Goal: Transaction & Acquisition: Purchase product/service

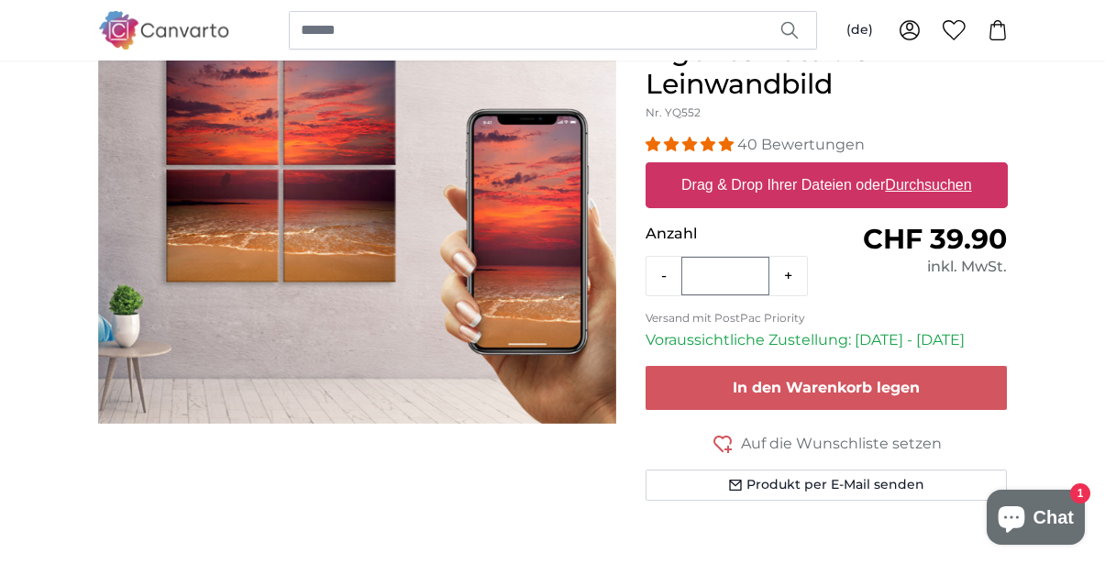
scroll to position [216, 0]
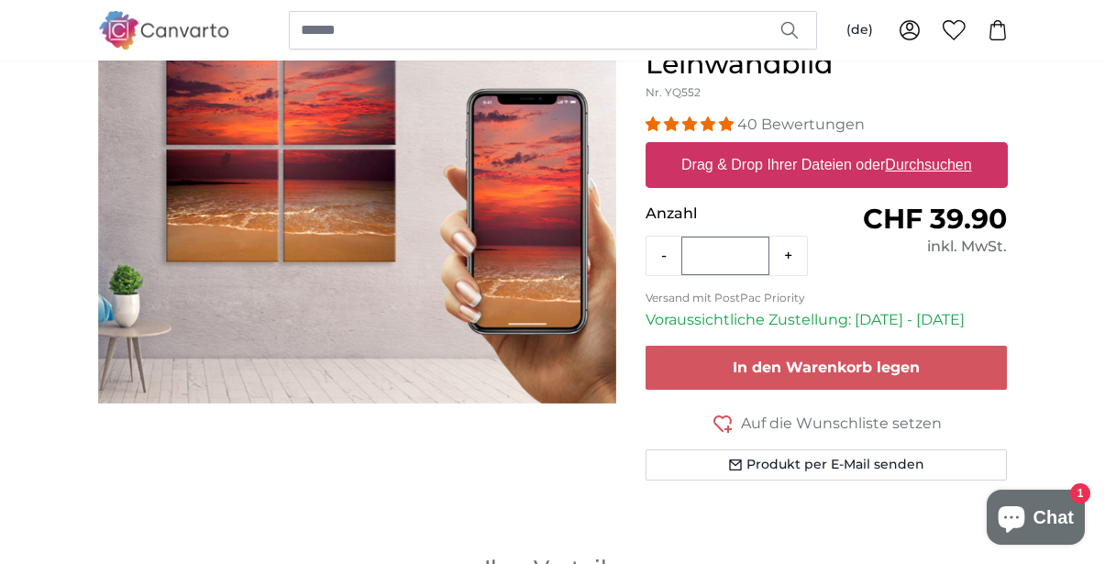
click at [801, 161] on label "Drag & Drop Ihrer Dateien oder Durchsuchen" at bounding box center [826, 165] width 305 height 37
click at [801, 148] on input "Drag & Drop Ihrer Dateien oder Durchsuchen" at bounding box center [827, 145] width 362 height 6
type input "**********"
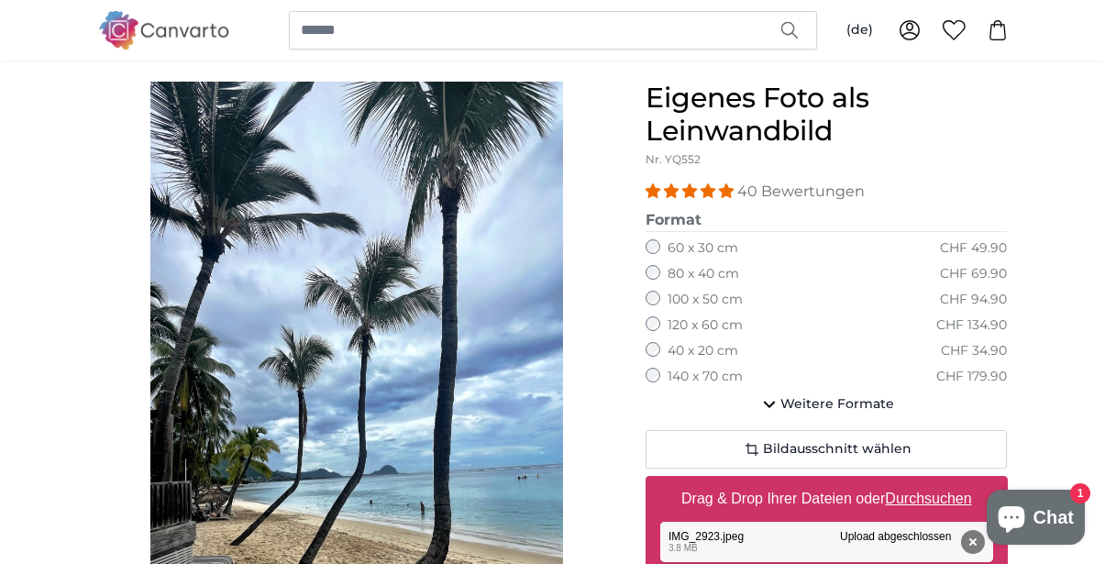
scroll to position [139, 0]
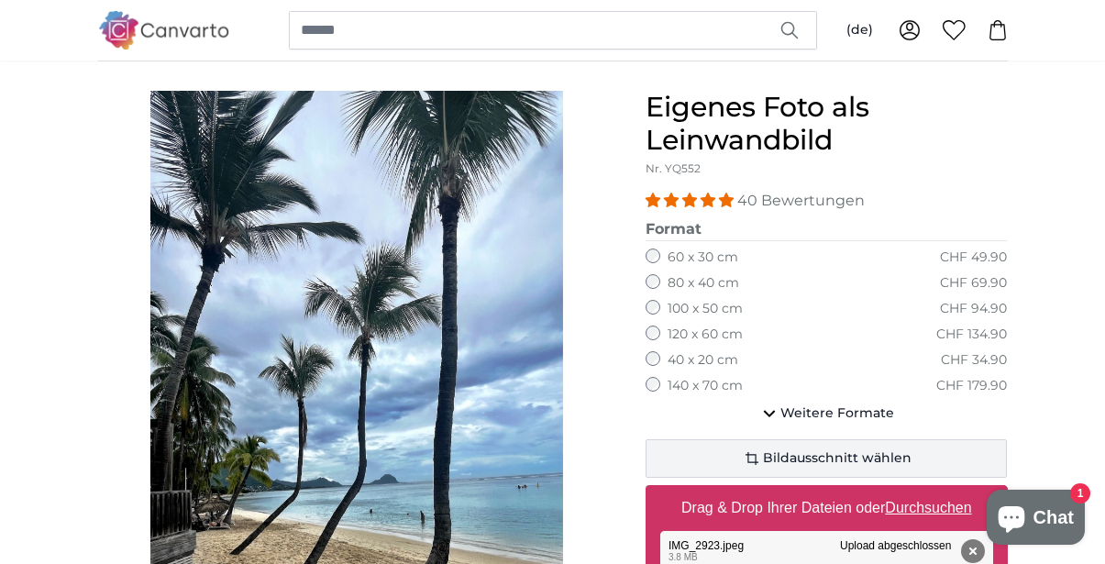
click at [869, 449] on span "Bildausschnitt wählen" at bounding box center [837, 458] width 149 height 18
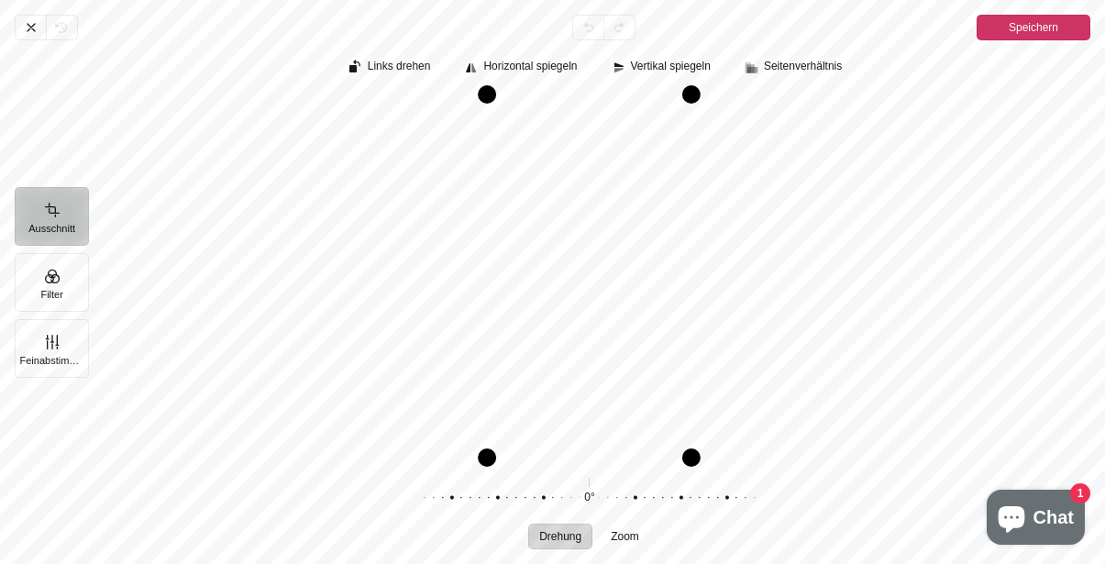
click at [1041, 28] on span "Speichern" at bounding box center [1034, 28] width 50 height 22
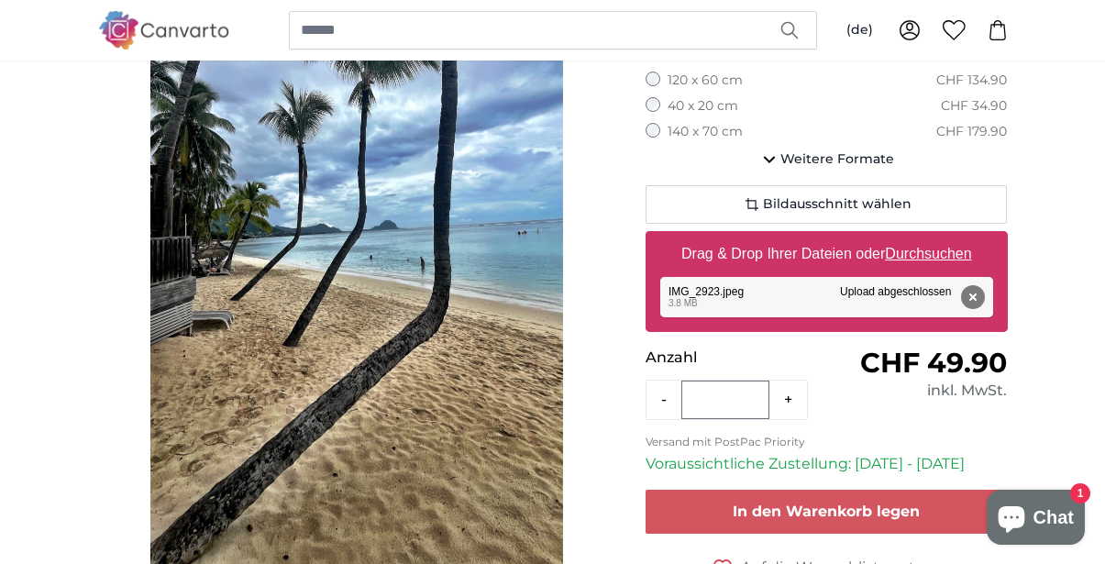
scroll to position [395, 0]
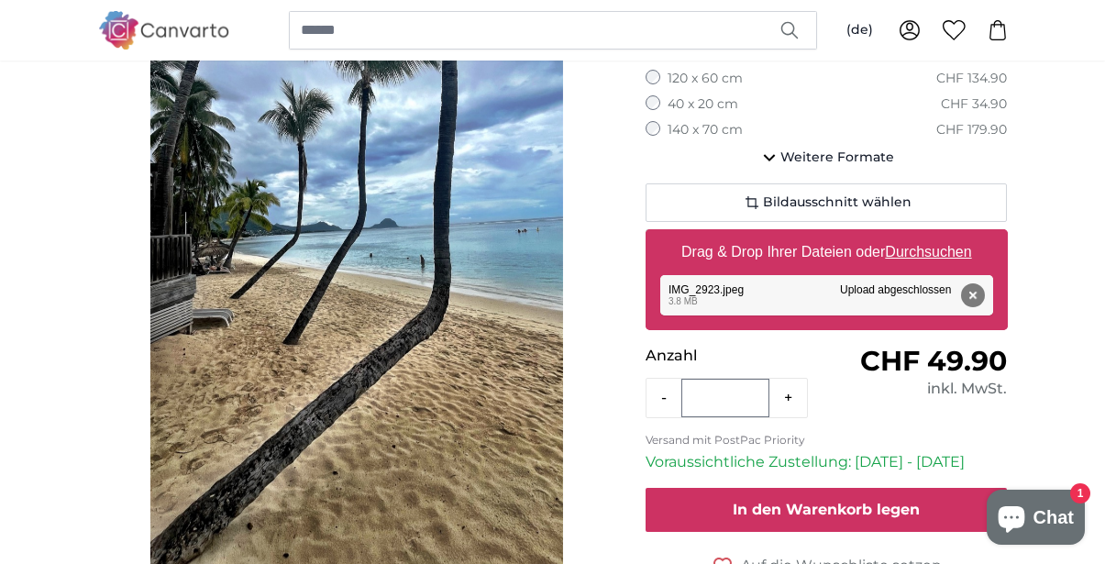
click at [838, 510] on span "In den Warenkorb legen" at bounding box center [826, 509] width 187 height 17
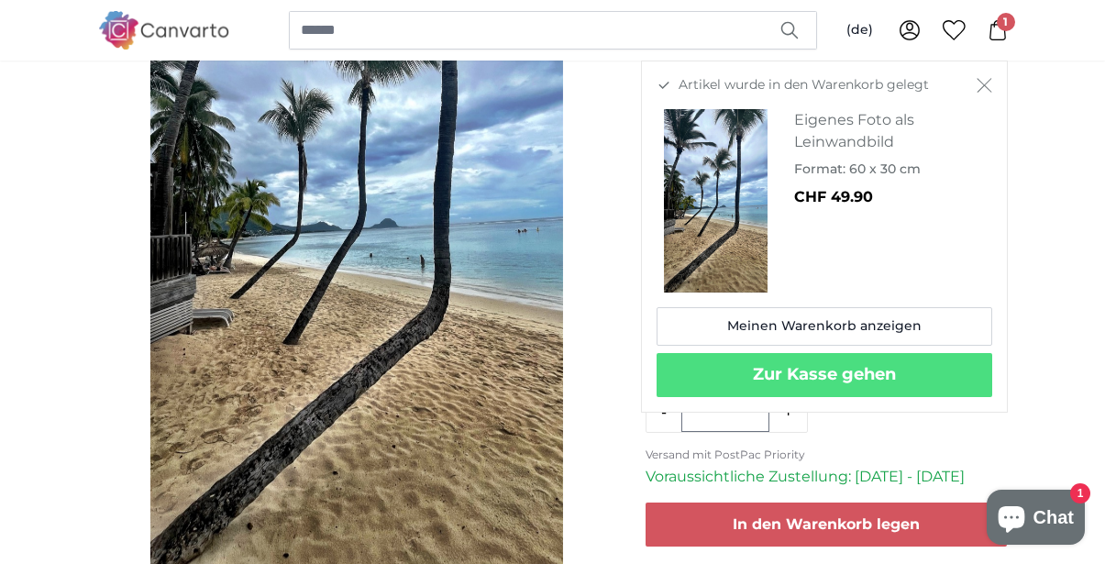
click at [980, 84] on icon "Schließen" at bounding box center [985, 85] width 16 height 15
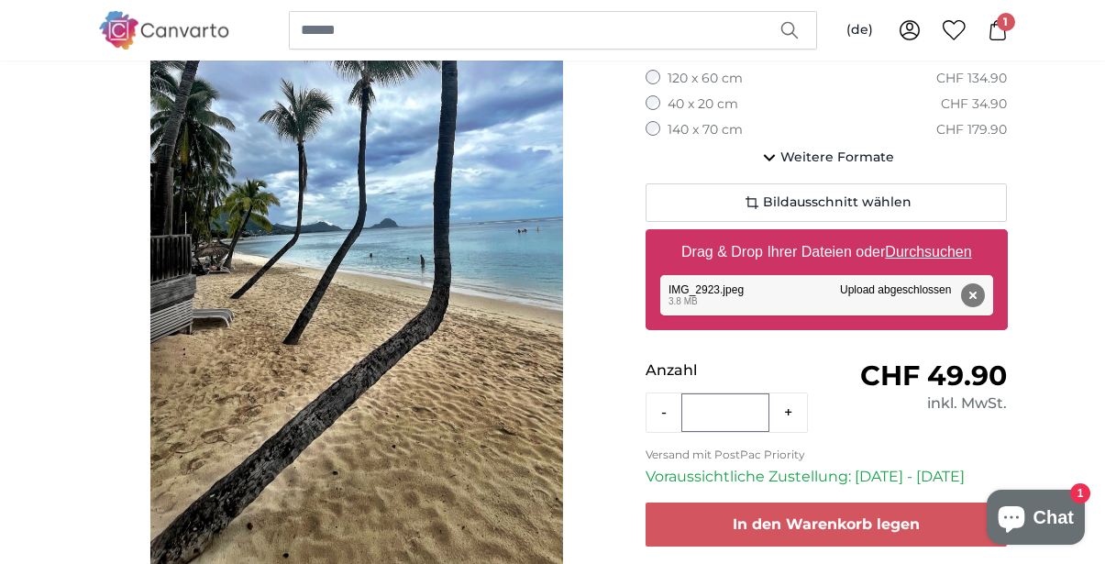
click at [824, 248] on label "Drag & Drop Ihrer Dateien oder Durchsuchen" at bounding box center [826, 252] width 305 height 37
click at [824, 235] on input "Drag & Drop Ihrer Dateien oder Durchsuchen" at bounding box center [827, 232] width 362 height 6
click at [997, 28] on icon at bounding box center [998, 30] width 20 height 20
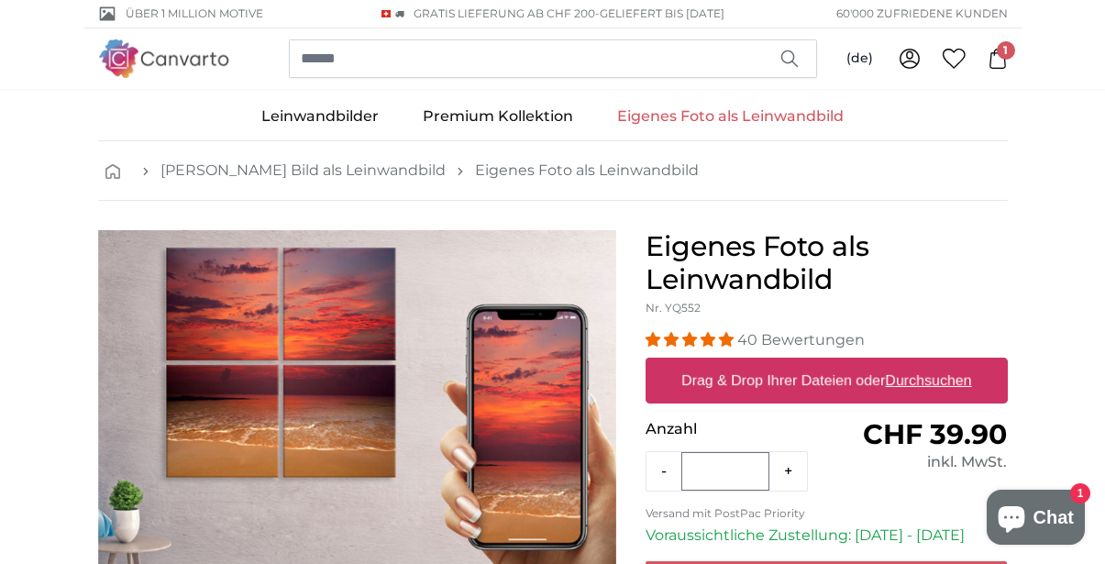
click at [926, 379] on u "Durchsuchen" at bounding box center [928, 380] width 86 height 16
click at [926, 363] on input "Drag & Drop Ihrer Dateien oder Durchsuchen" at bounding box center [827, 361] width 362 height 6
type input "**********"
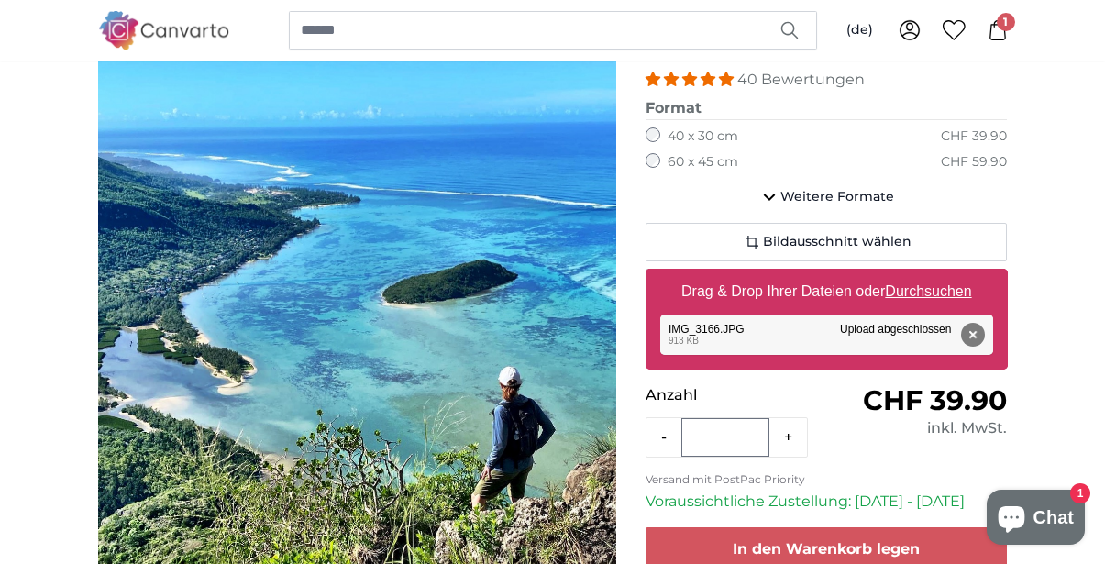
scroll to position [254, 0]
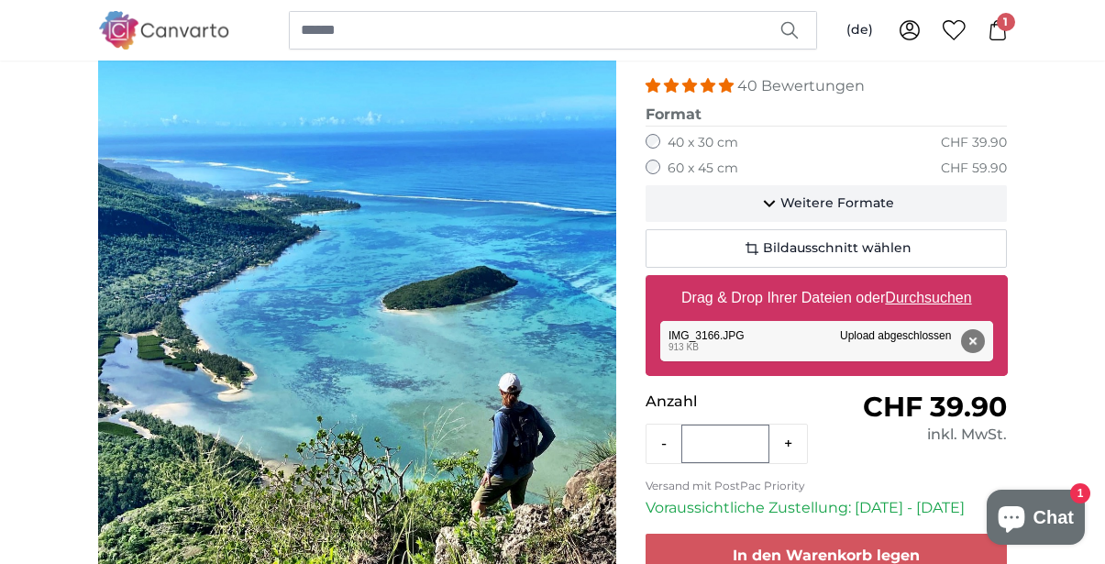
click at [858, 200] on span "Weitere Formate" at bounding box center [838, 203] width 114 height 18
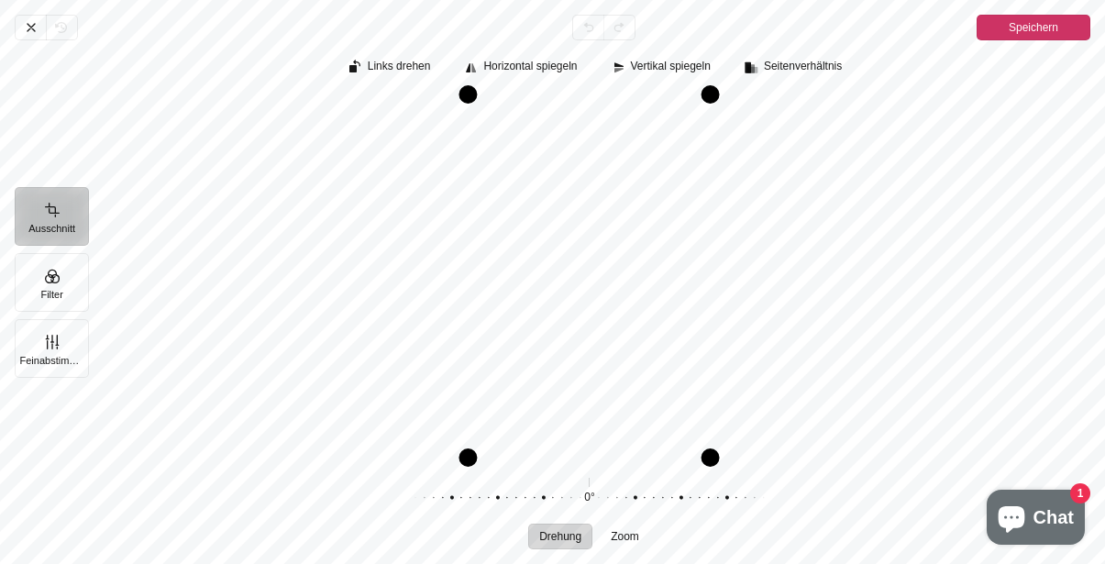
click at [605, 235] on div "Pintura" at bounding box center [589, 276] width 1002 height 362
click at [613, 235] on div "Pintura" at bounding box center [589, 276] width 1002 height 362
click at [1046, 27] on span "Speichern" at bounding box center [1034, 28] width 50 height 22
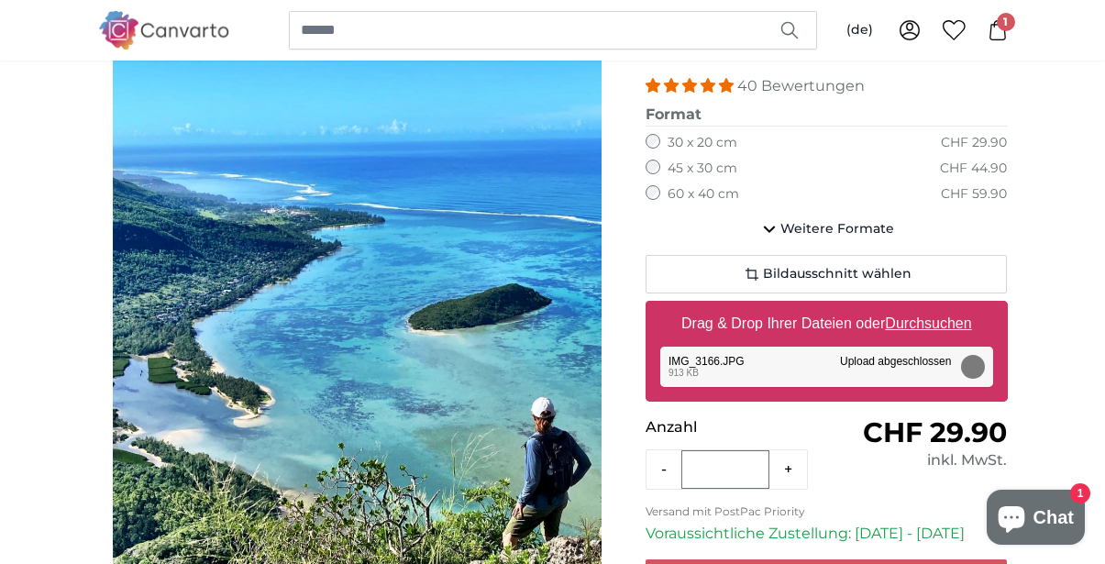
click at [923, 321] on u "Durchsuchen" at bounding box center [928, 324] width 86 height 16
click at [923, 306] on input "Drag & Drop Ihrer Dateien oder Durchsuchen" at bounding box center [827, 304] width 362 height 6
type input "**********"
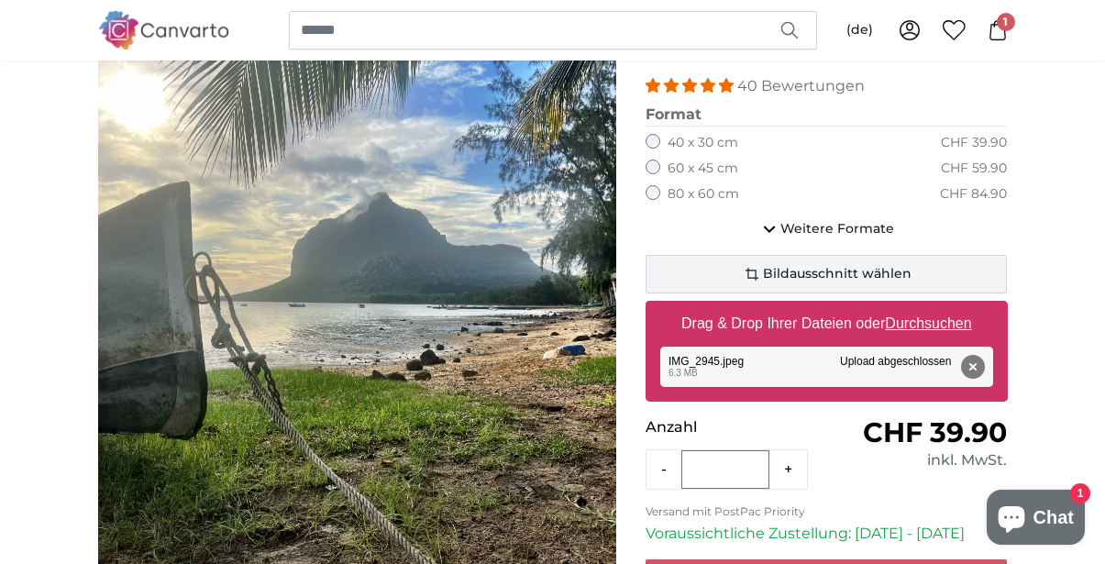
click at [800, 268] on span "Bildausschnitt wählen" at bounding box center [837, 274] width 149 height 18
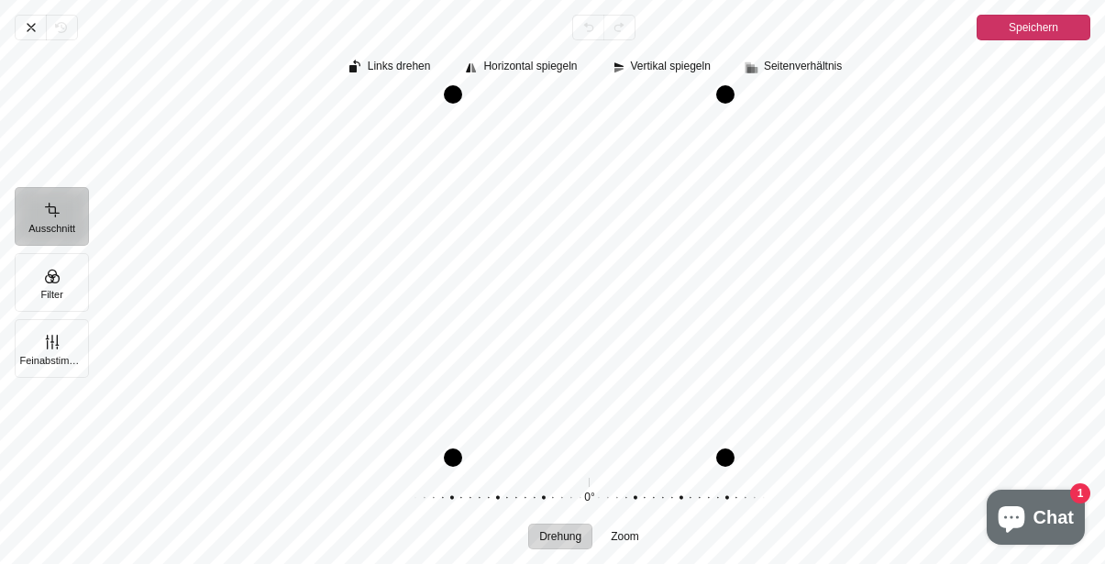
click at [1024, 28] on span "Speichern" at bounding box center [1034, 28] width 50 height 22
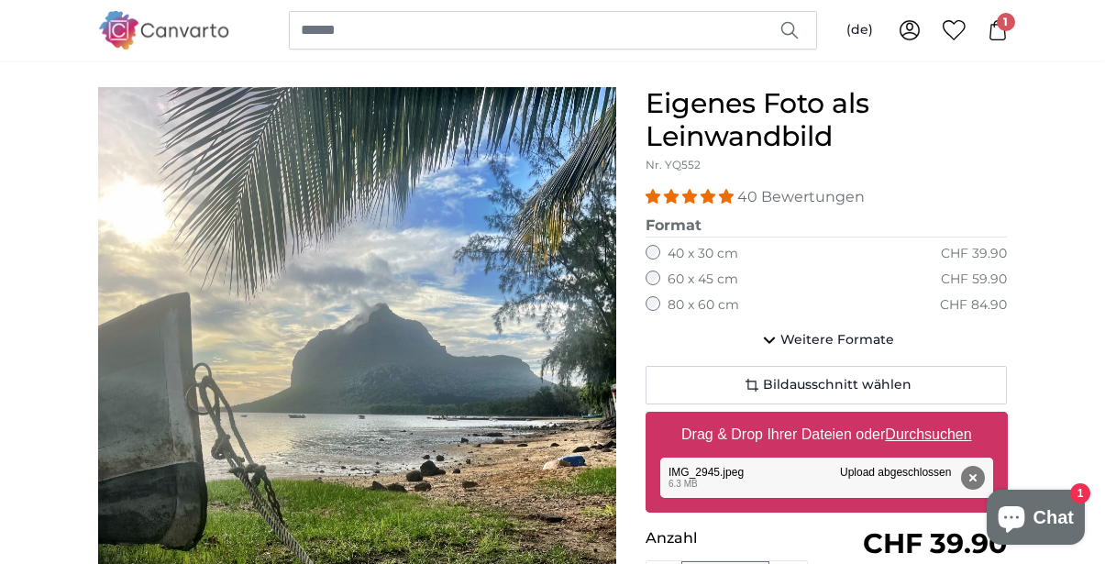
scroll to position [145, 0]
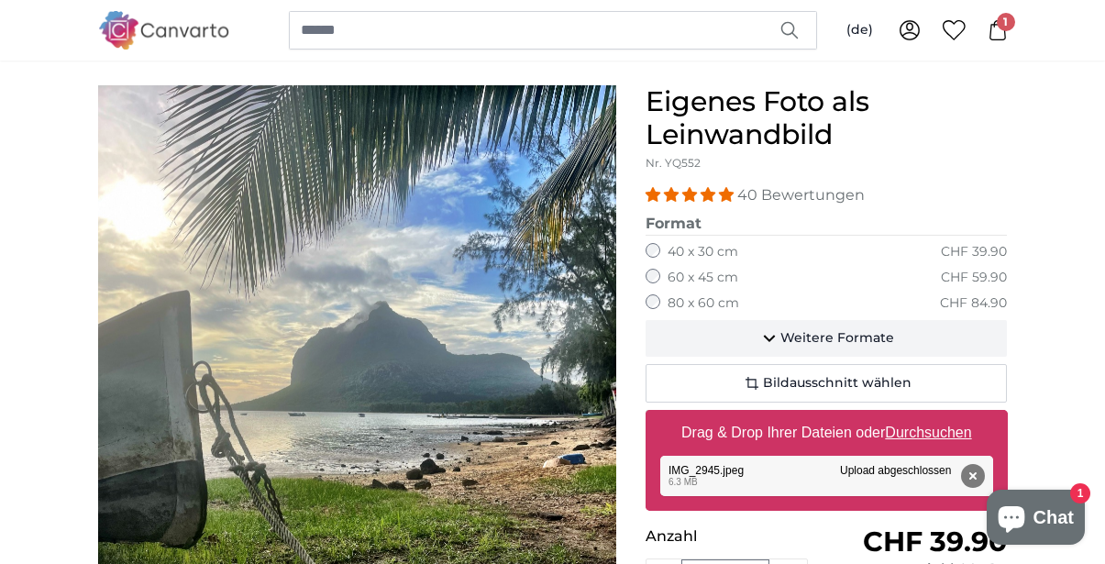
click at [858, 337] on span "Weitere Formate" at bounding box center [838, 338] width 114 height 18
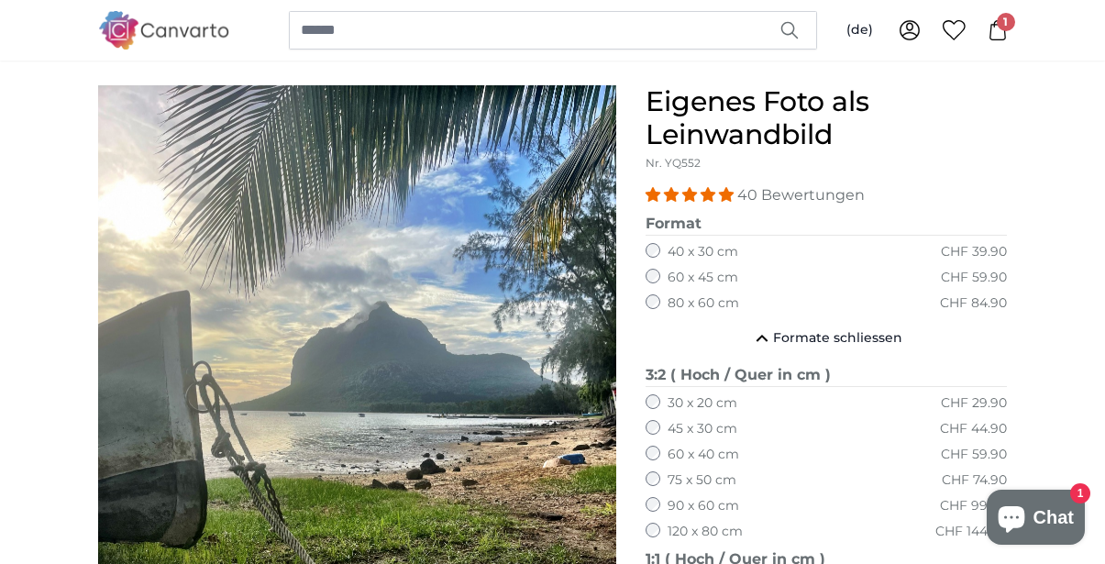
click at [731, 409] on fieldset "3:2 ( Hoch / Quer in cm ) 30 x 20 cm CHF 29.90 45 x 30 cm CHF 44.90 60 x 40 cm …" at bounding box center [827, 456] width 362 height 184
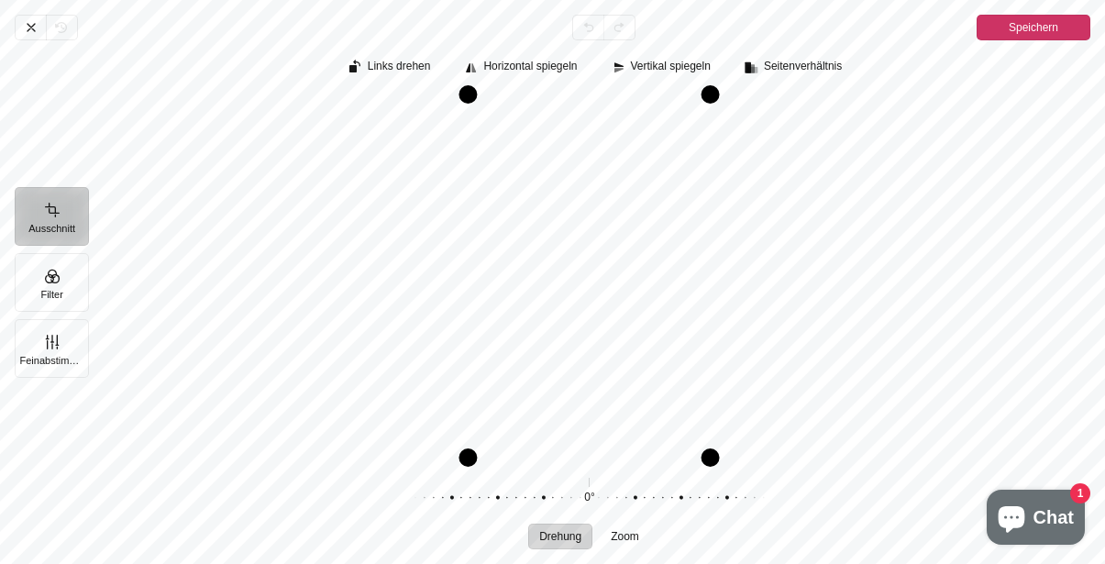
click at [1050, 31] on span "Speichern" at bounding box center [1034, 28] width 50 height 22
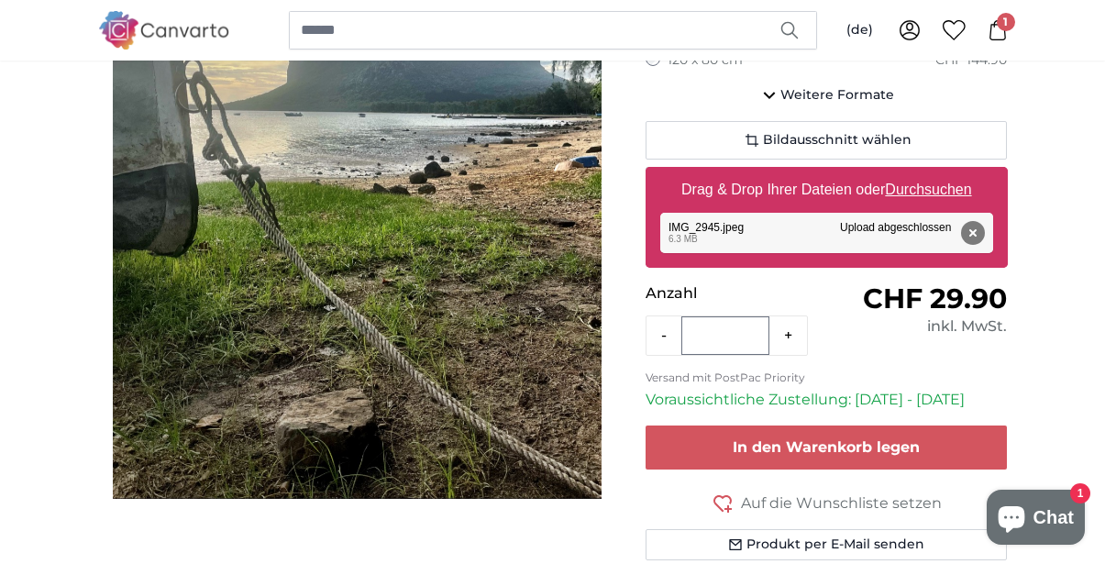
scroll to position [470, 0]
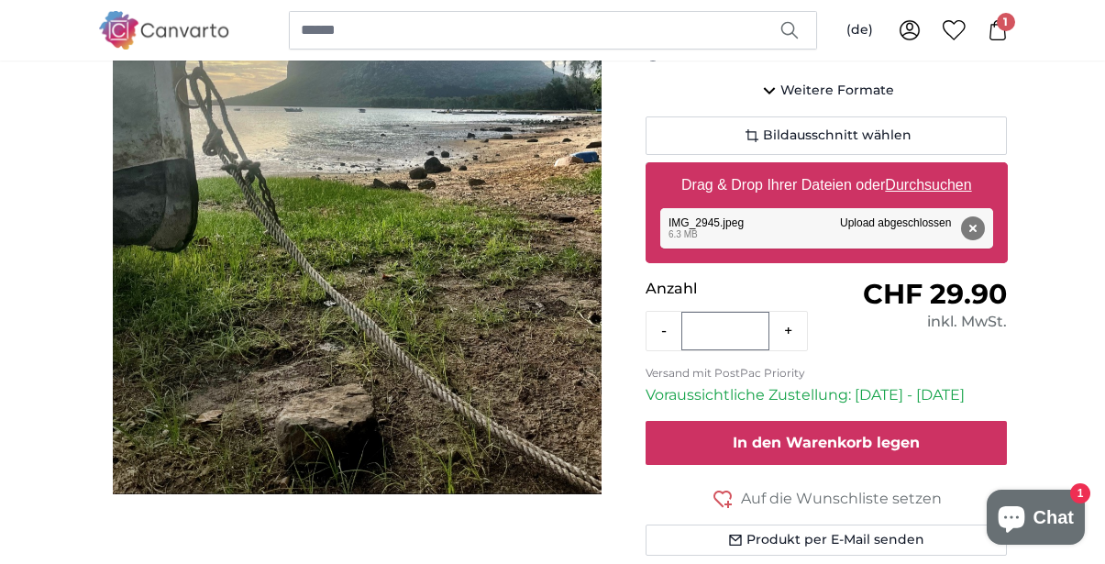
click at [900, 439] on span "In den Warenkorb legen" at bounding box center [826, 442] width 187 height 17
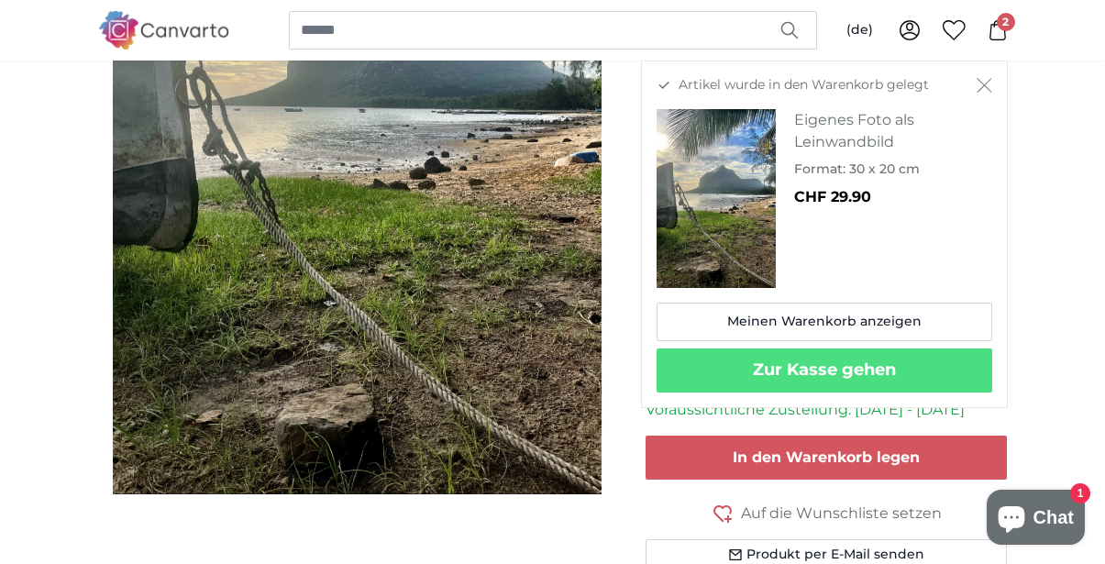
click at [980, 86] on icon "Schließen" at bounding box center [985, 85] width 16 height 15
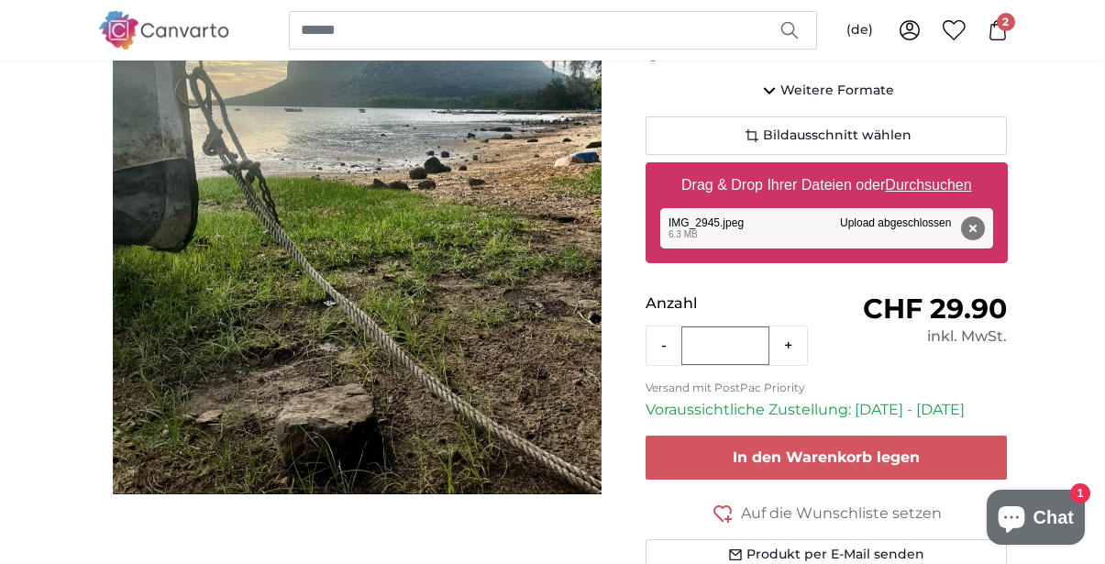
click at [949, 180] on u "Durchsuchen" at bounding box center [928, 185] width 86 height 16
click at [949, 168] on input "Drag & Drop Ihrer Dateien oder Durchsuchen" at bounding box center [827, 165] width 362 height 6
type input "**********"
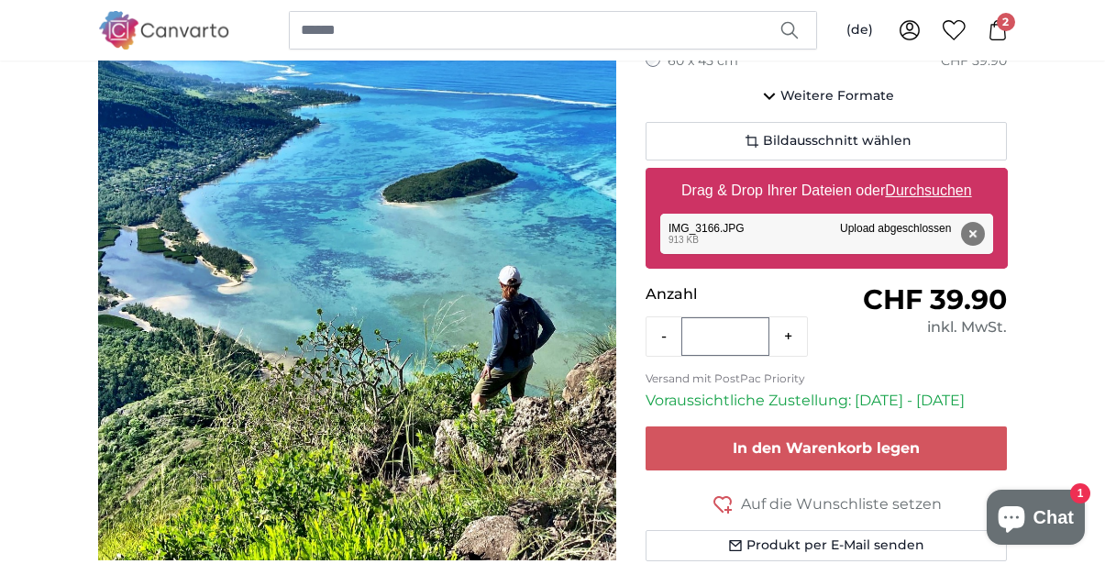
scroll to position [363, 0]
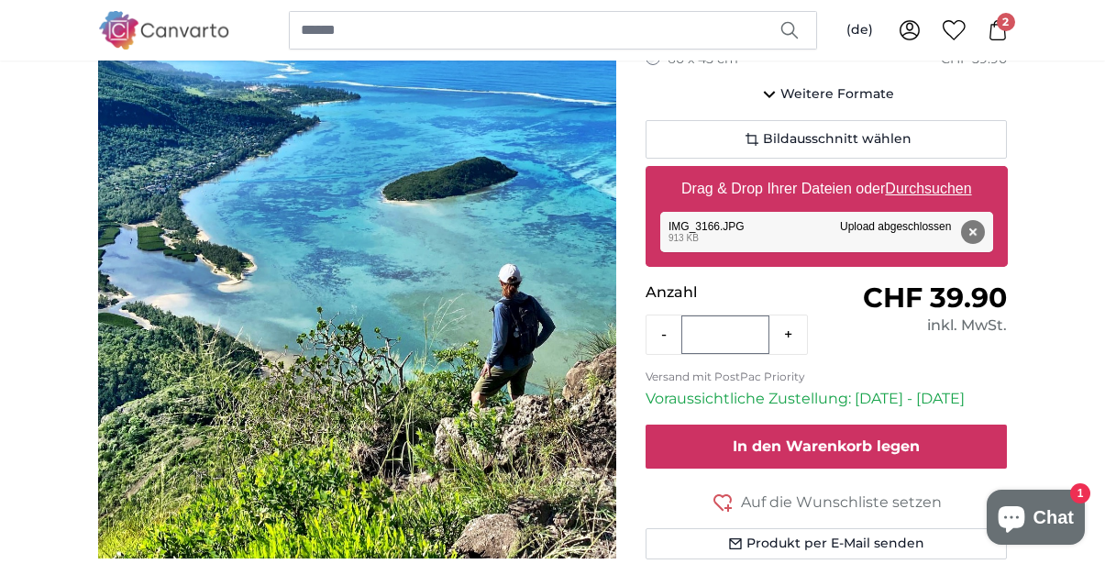
click at [869, 441] on span "In den Warenkorb legen" at bounding box center [826, 445] width 187 height 17
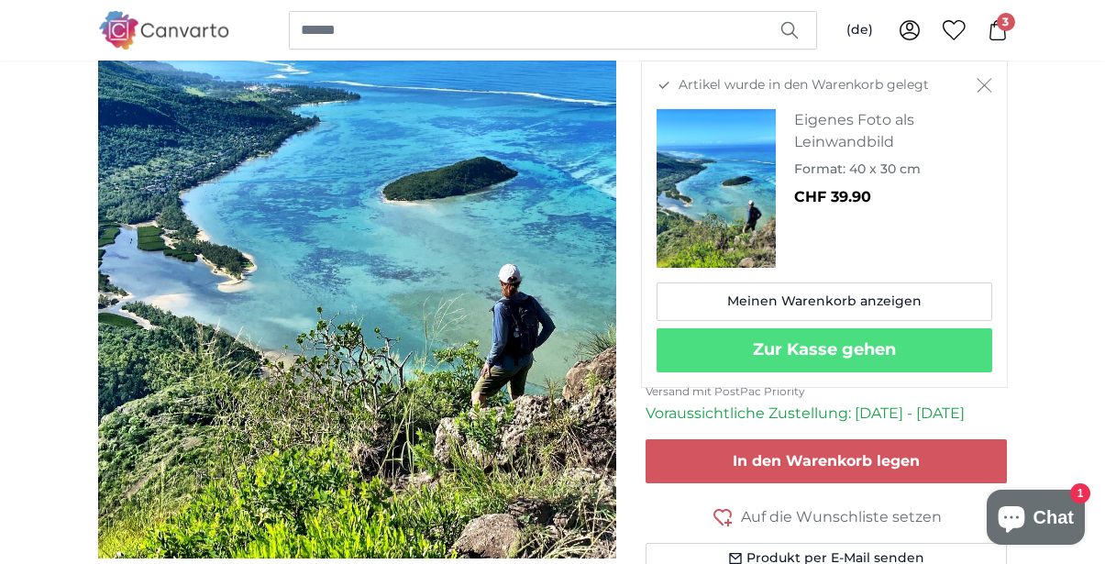
click at [986, 83] on icon "Schließen" at bounding box center [985, 85] width 16 height 15
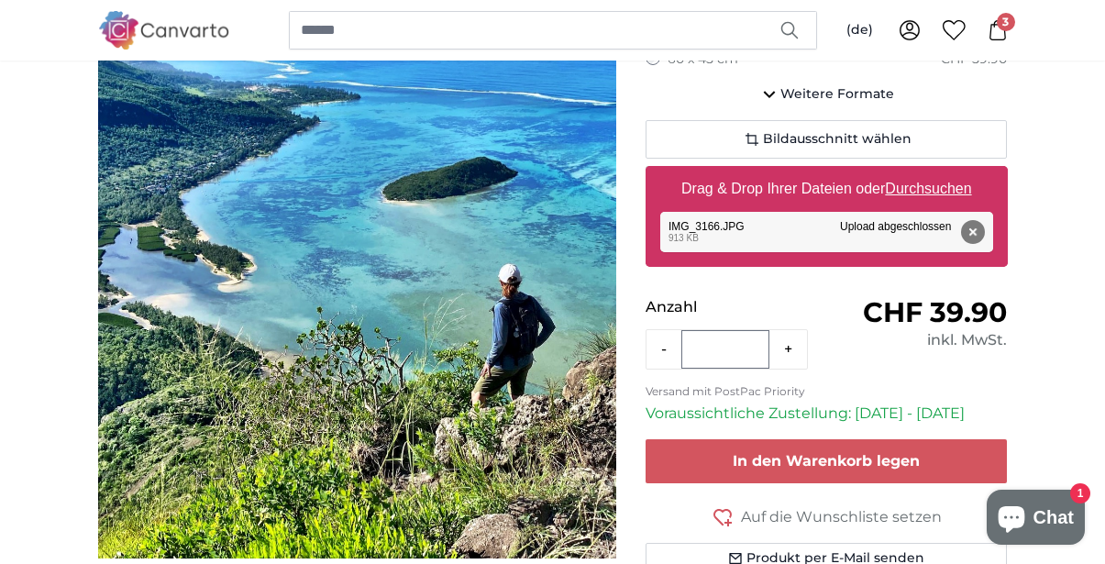
click at [810, 183] on label "Drag & Drop Ihrer Dateien oder Durchsuchen" at bounding box center [826, 189] width 305 height 37
click at [810, 172] on input "Drag & Drop Ihrer Dateien oder Durchsuchen" at bounding box center [827, 169] width 362 height 6
type input "**********"
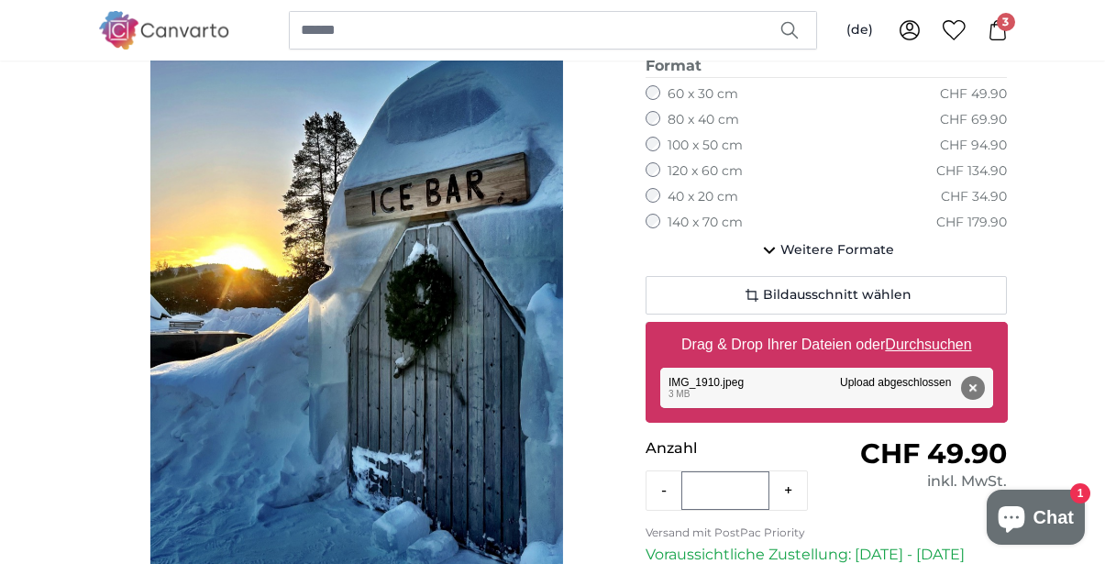
scroll to position [304, 0]
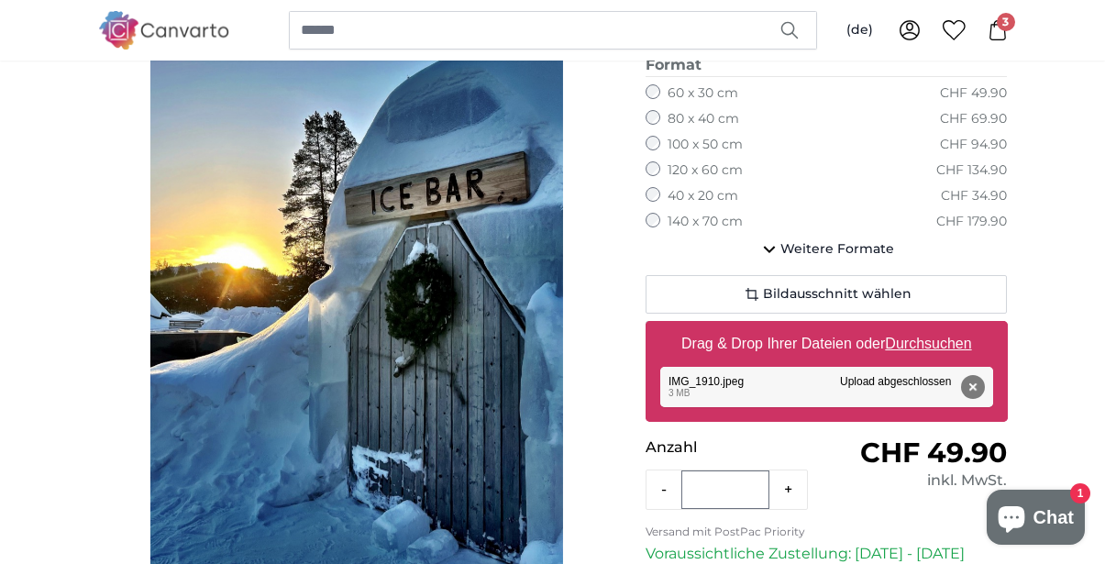
click at [804, 333] on label "Drag & Drop Ihrer Dateien oder Durchsuchen" at bounding box center [826, 344] width 305 height 37
click at [804, 327] on input "Drag & Drop Ihrer Dateien oder Durchsuchen" at bounding box center [827, 324] width 362 height 6
type input "**********"
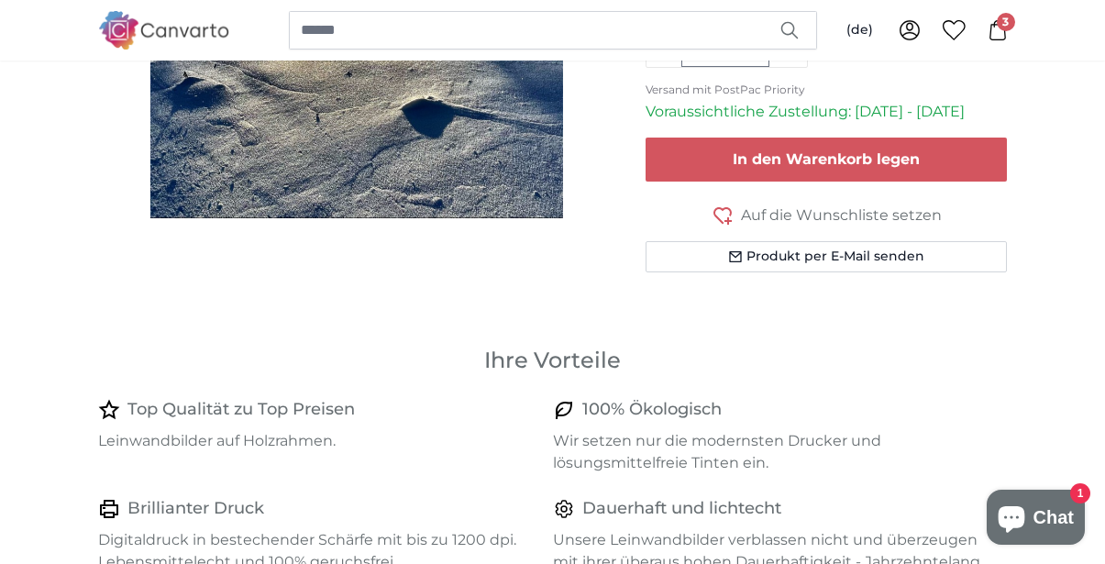
scroll to position [757, 0]
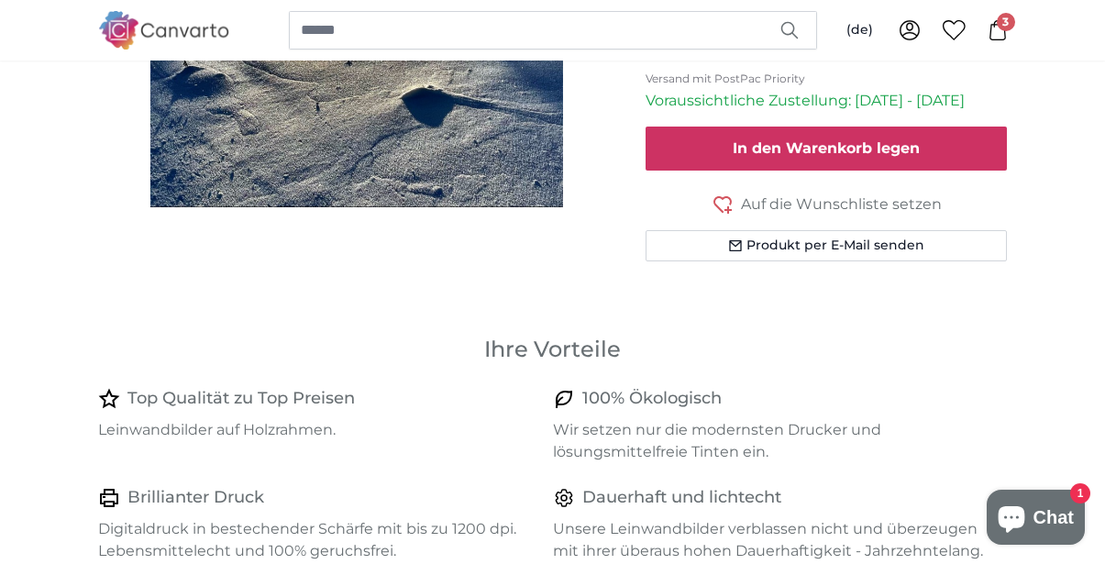
click at [845, 145] on span "In den Warenkorb legen" at bounding box center [826, 147] width 187 height 17
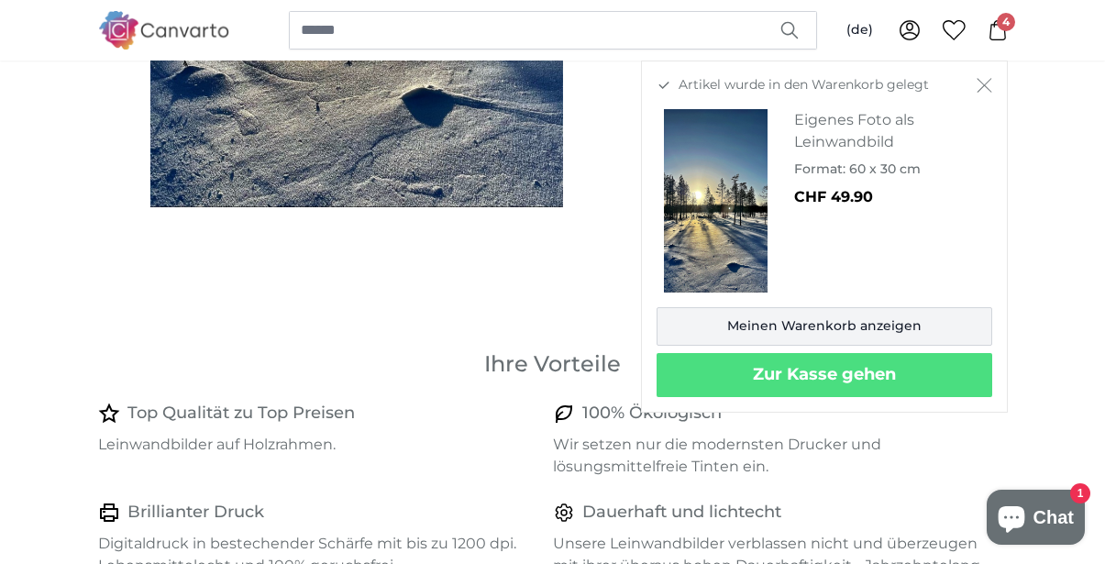
click at [838, 326] on link "Meinen Warenkorb anzeigen" at bounding box center [825, 326] width 336 height 39
